Goal: Navigation & Orientation: Go to known website

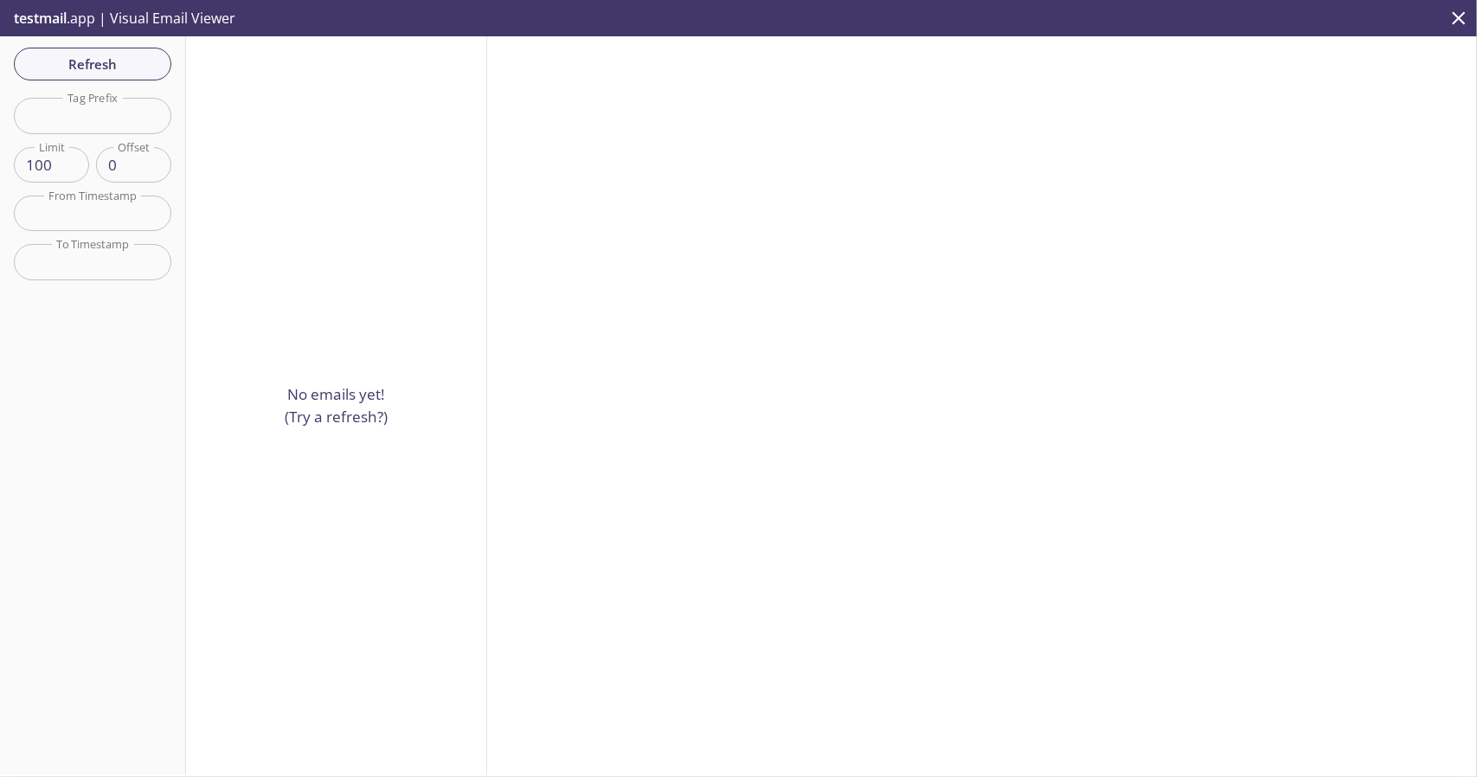
click at [70, 22] on p "testmail .app | Visual Email Viewer" at bounding box center [123, 18] width 246 height 36
